Goal: Information Seeking & Learning: Learn about a topic

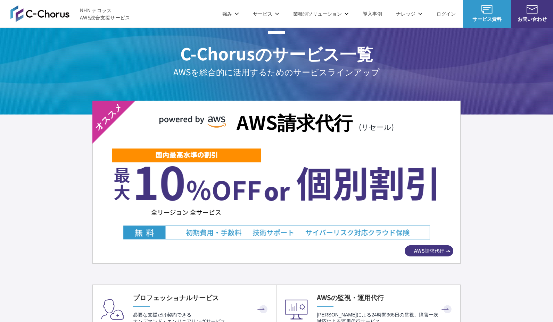
scroll to position [1204, 0]
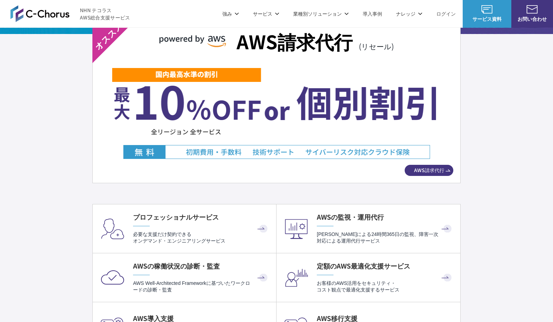
click at [277, 118] on img at bounding box center [276, 113] width 329 height 92
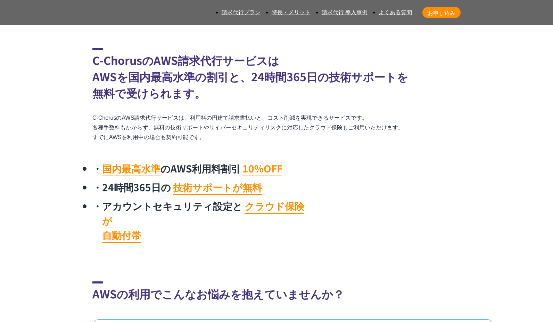
scroll to position [361, 0]
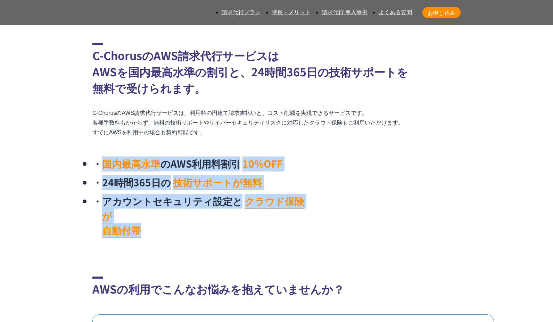
drag, startPoint x: 142, startPoint y: 139, endPoint x: 174, endPoint y: 163, distance: 39.9
click at [174, 161] on div "国内最高水準 のAWS利用料割引 10%OFF 24時間365日の 技術サポートが無料 アカウントセキュリティ設定と クラウド保険が 自動付帯" at bounding box center [276, 196] width 368 height 92
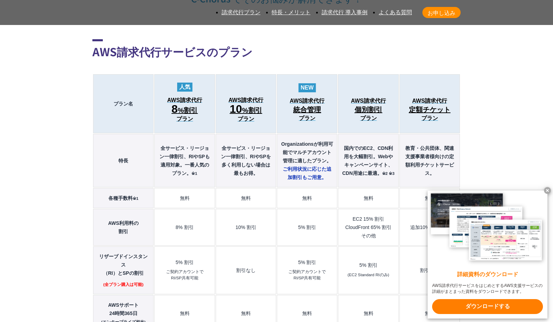
scroll to position [785, 0]
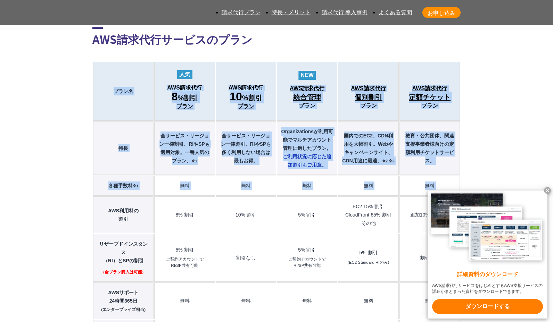
drag, startPoint x: 173, startPoint y: 137, endPoint x: 476, endPoint y: 148, distance: 303.1
click at [417, 197] on td "追加10%の無料枠" at bounding box center [429, 215] width 60 height 37
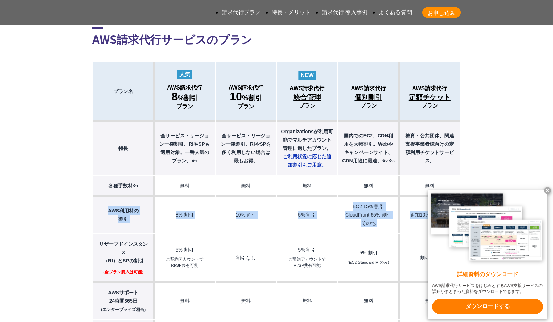
drag, startPoint x: 448, startPoint y: 143, endPoint x: 105, endPoint y: 135, distance: 343.6
click at [99, 197] on tr "AWS利用料の 割引 8% 割引 10% 割引 5% 割引 EC2 15% 割引 CloudFront 65% 割引 その他 追加10%の無料枠" at bounding box center [276, 215] width 367 height 37
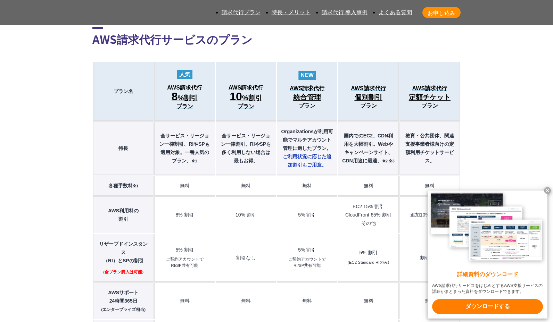
click at [118, 234] on th "リザーブドインスタンス （RI）とSPの割引 (全プラン購入は可能)" at bounding box center [123, 258] width 60 height 48
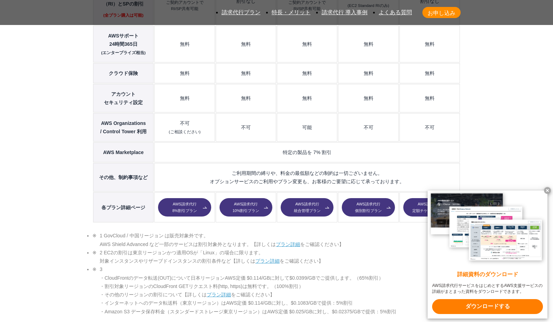
scroll to position [1105, 0]
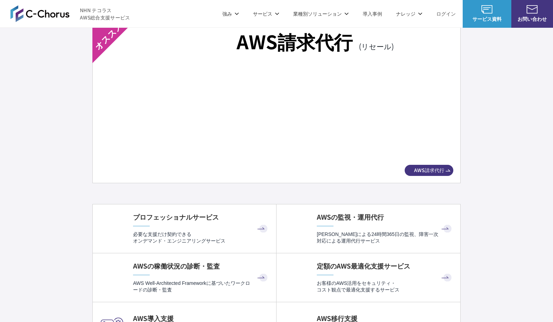
drag, startPoint x: 62, startPoint y: 194, endPoint x: 67, endPoint y: 192, distance: 5.1
